Goal: Transaction & Acquisition: Purchase product/service

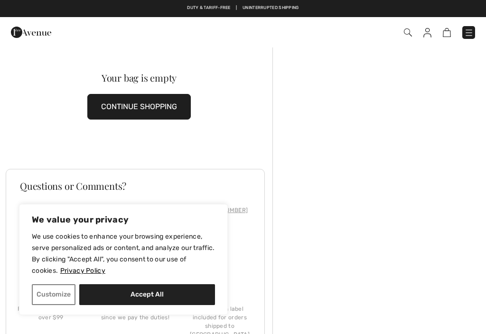
click at [140, 296] on button "Accept All" at bounding box center [147, 295] width 136 height 21
checkbox input "true"
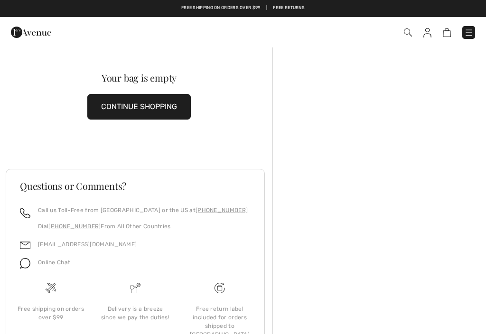
click at [428, 34] on img at bounding box center [428, 33] width 8 height 10
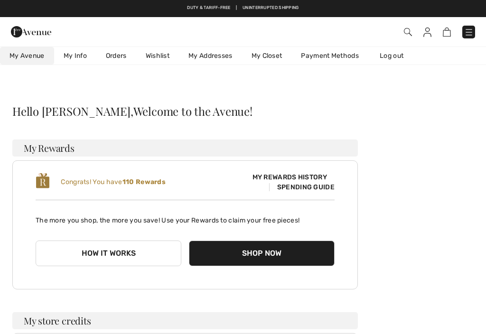
checkbox input "true"
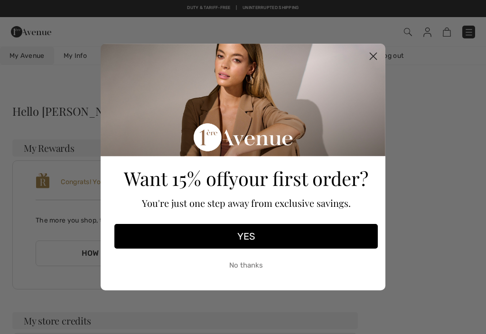
click at [374, 57] on icon "Close dialog" at bounding box center [374, 56] width 7 height 7
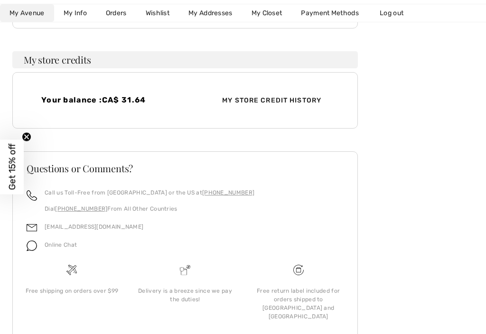
scroll to position [266, 0]
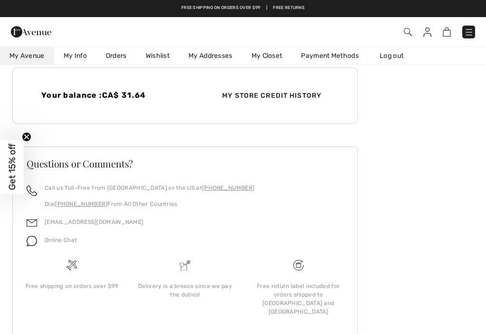
click at [160, 56] on link "Wishlist" at bounding box center [157, 56] width 43 height 18
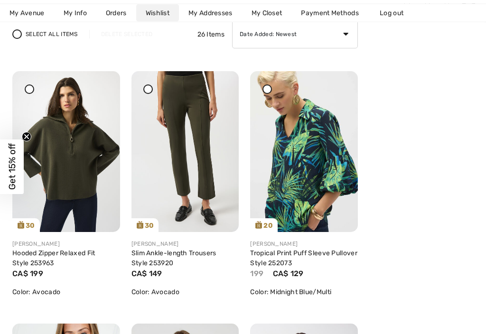
scroll to position [120, 0]
click at [58, 185] on img at bounding box center [66, 151] width 108 height 161
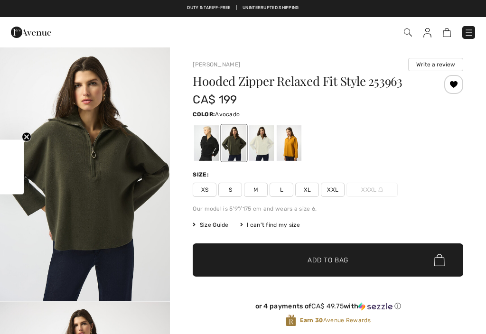
checkbox input "true"
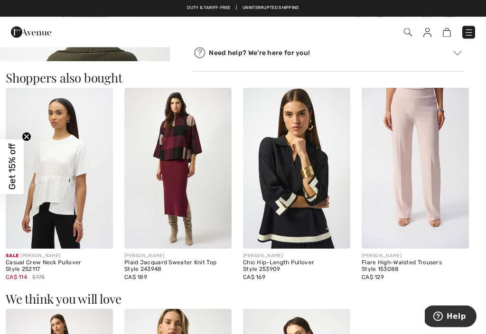
click at [287, 226] on img at bounding box center [296, 168] width 107 height 161
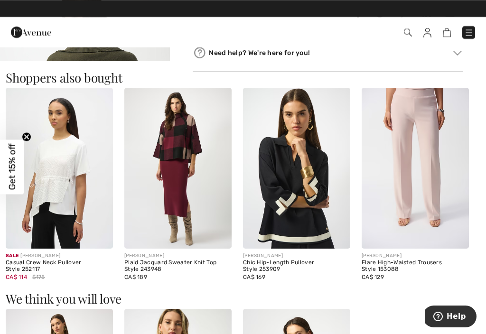
click at [281, 223] on img at bounding box center [296, 168] width 107 height 161
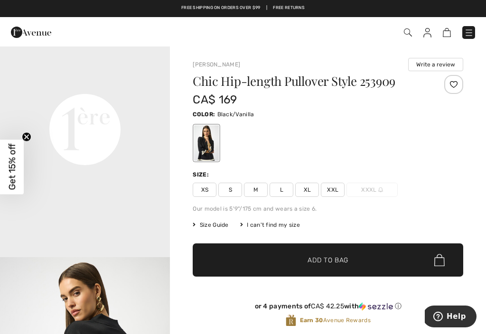
scroll to position [556, 0]
click at [281, 191] on span "L" at bounding box center [282, 190] width 24 height 14
click at [281, 264] on span "✔ Added to Bag Add to Bag" at bounding box center [328, 260] width 271 height 33
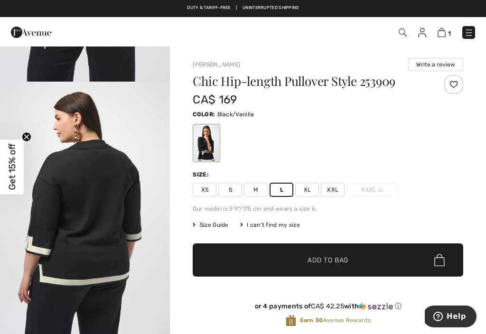
scroll to position [1548, 0]
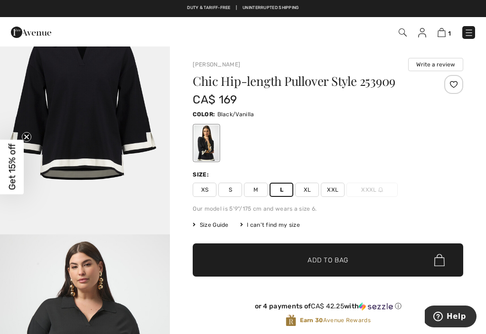
click at [442, 32] on img at bounding box center [442, 32] width 8 height 9
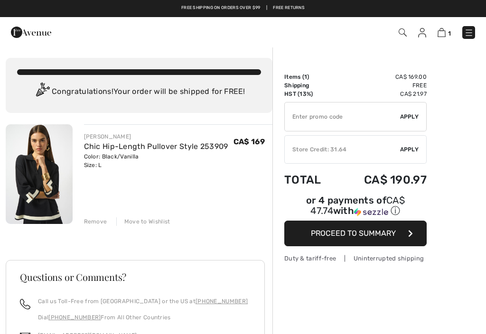
click at [137, 221] on div "Move to Wishlist" at bounding box center [143, 222] width 54 height 9
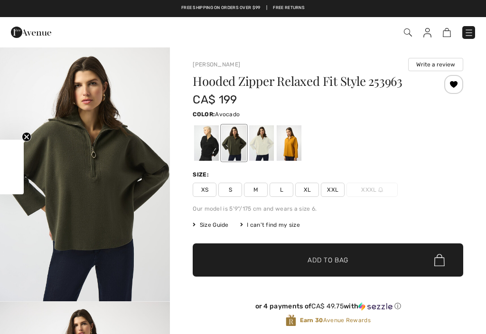
checkbox input "true"
